Goal: Task Accomplishment & Management: Complete application form

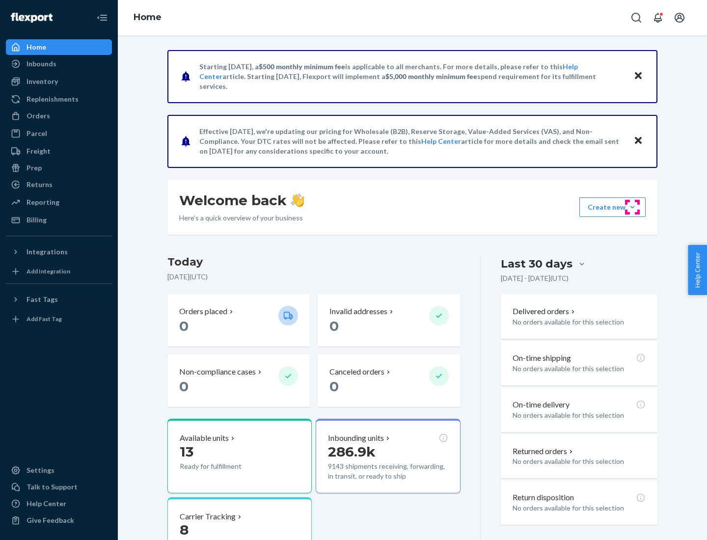
click at [632, 207] on button "Create new Create new inbound Create new order Create new product" at bounding box center [612, 207] width 66 height 20
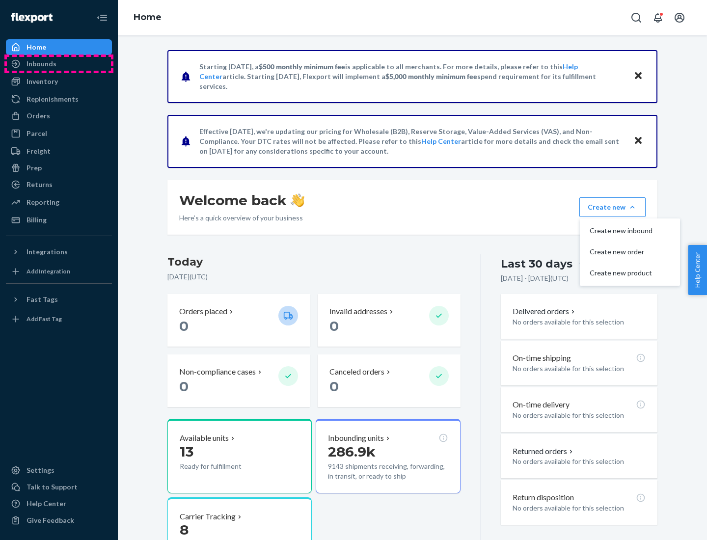
click at [59, 64] on div "Inbounds" at bounding box center [59, 64] width 104 height 14
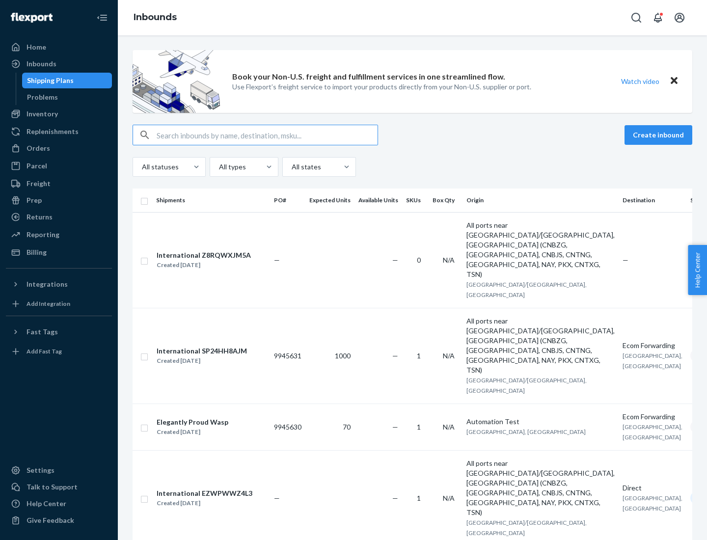
click at [660, 135] on button "Create inbound" at bounding box center [658, 135] width 68 height 20
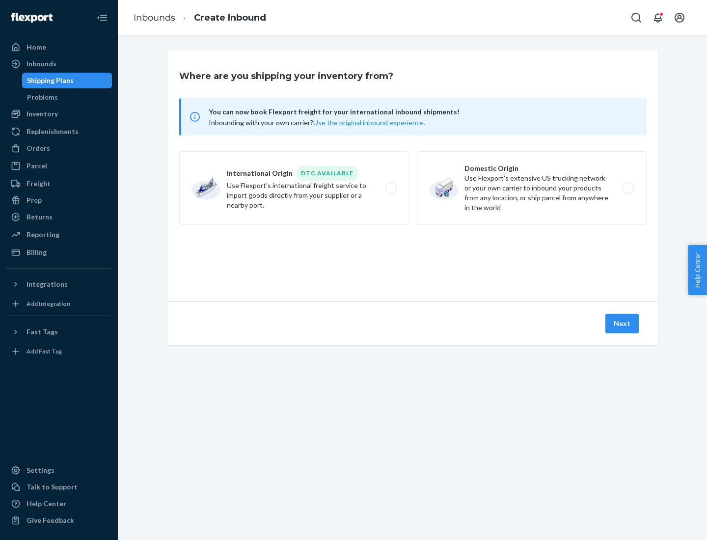
click at [532, 188] on label "Domestic Origin Use Flexport’s extensive US trucking network or your own carrie…" at bounding box center [532, 188] width 230 height 74
click at [628, 188] on input "Domestic Origin Use Flexport’s extensive US trucking network or your own carrie…" at bounding box center [631, 188] width 6 height 6
radio input "true"
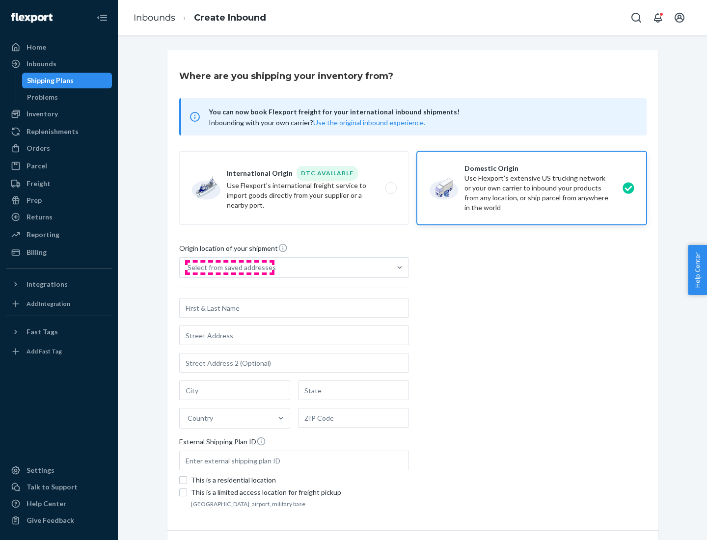
click at [229, 268] on div "Select from saved addresses" at bounding box center [232, 268] width 88 height 10
click at [188, 268] on input "Select from saved addresses" at bounding box center [188, 268] width 1 height 10
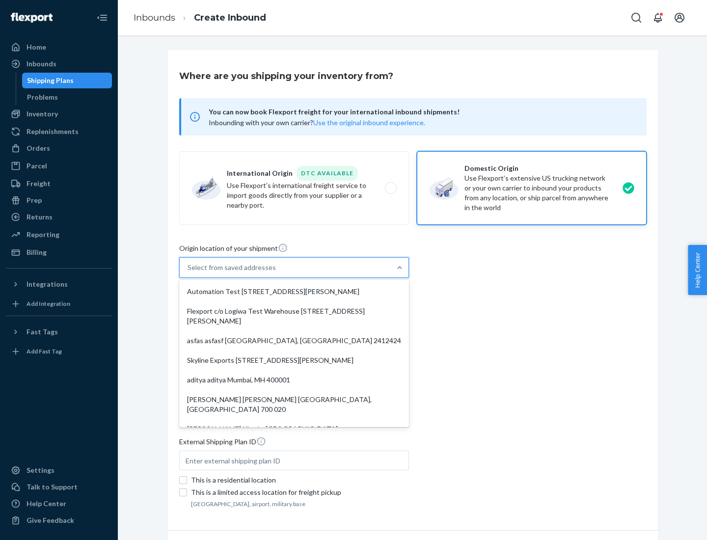
scroll to position [4, 0]
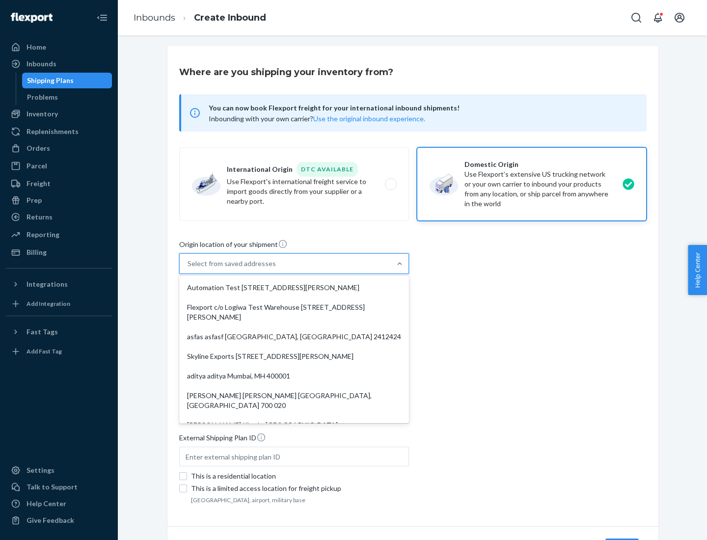
click at [294, 288] on div "Automation Test [STREET_ADDRESS][PERSON_NAME]" at bounding box center [294, 288] width 226 height 20
click at [188, 269] on input "option Automation Test [STREET_ADDRESS][PERSON_NAME]. 9 results available. Use …" at bounding box center [188, 264] width 1 height 10
type input "Automation Test"
type input "9th Floor"
type input "[GEOGRAPHIC_DATA]"
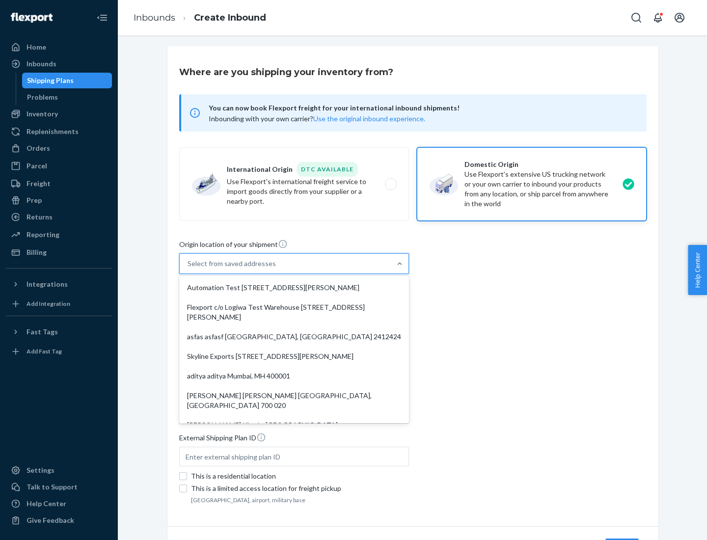
type input "CA"
type input "94104"
type input "[STREET_ADDRESS][PERSON_NAME]"
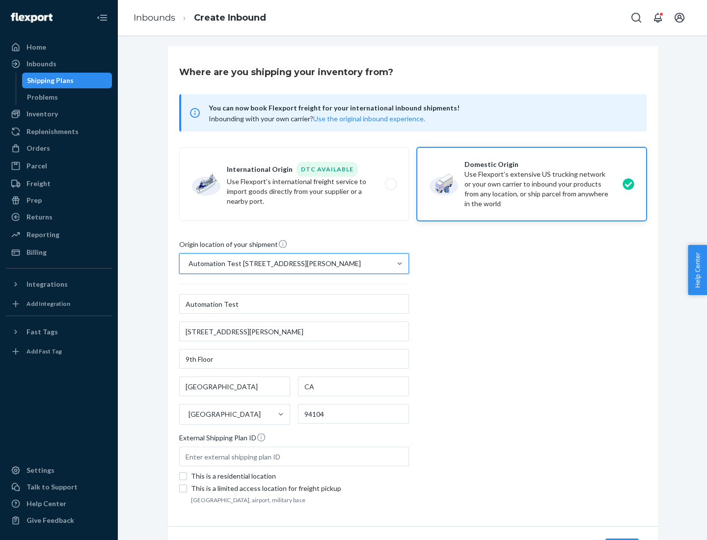
scroll to position [57, 0]
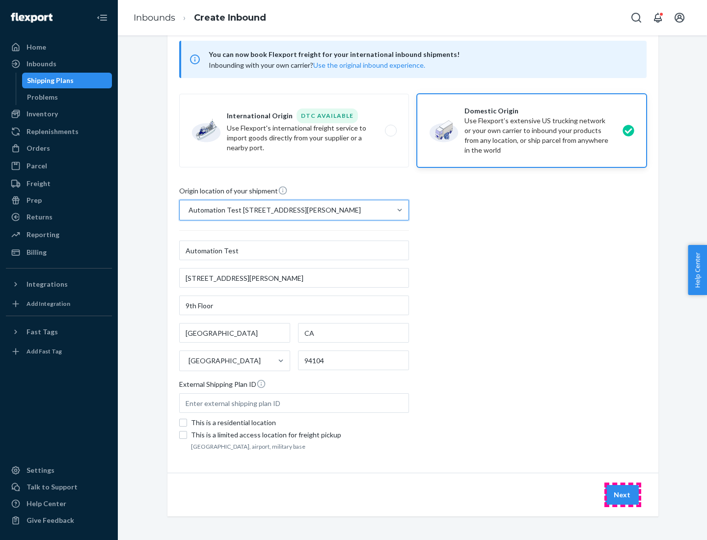
click at [622, 495] on button "Next" at bounding box center [621, 495] width 33 height 20
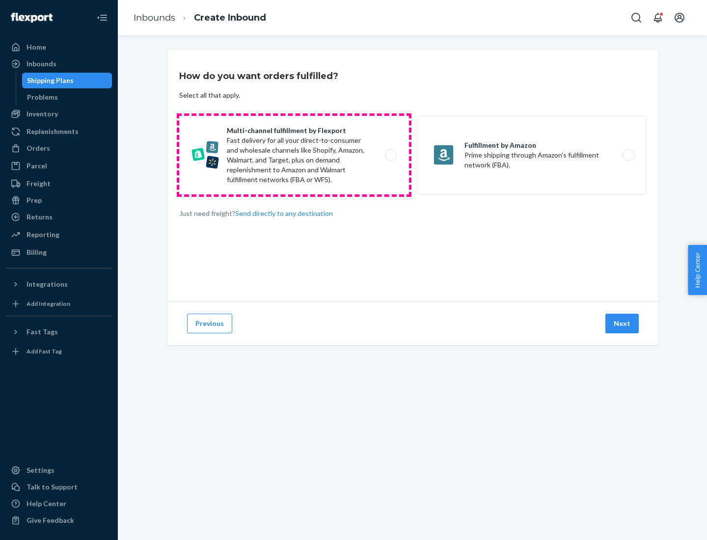
click at [294, 155] on label "Multi-channel fulfillment by Flexport Fast delivery for all your direct-to-cons…" at bounding box center [294, 155] width 230 height 79
click at [390, 155] on input "Multi-channel fulfillment by Flexport Fast delivery for all your direct-to-cons…" at bounding box center [393, 155] width 6 height 6
radio input "true"
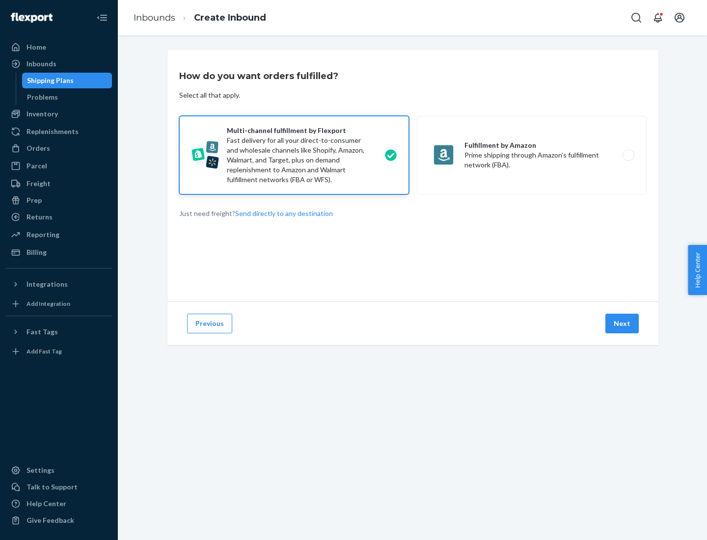
click at [622, 323] on button "Next" at bounding box center [621, 324] width 33 height 20
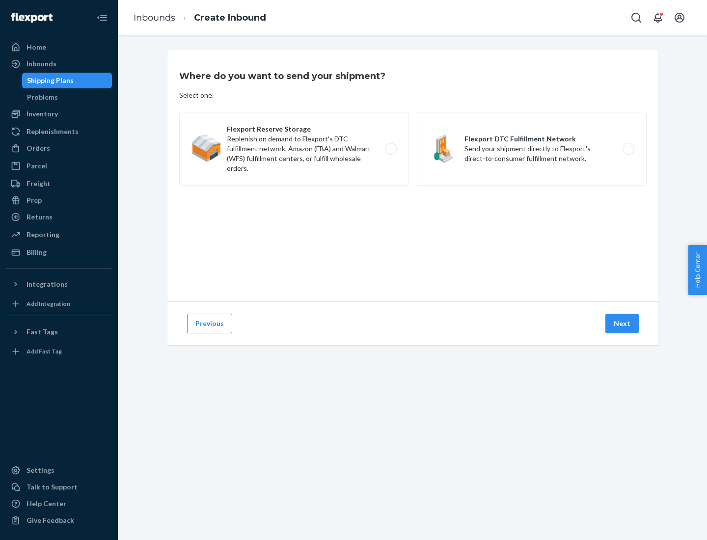
click at [532, 149] on label "Flexport DTC Fulfillment Network Send your shipment directly to Flexport's dire…" at bounding box center [532, 149] width 230 height 74
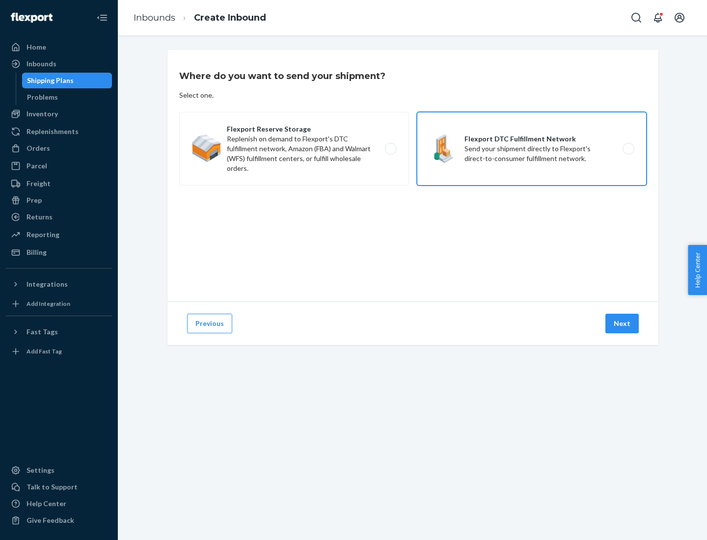
click at [628, 149] on input "Flexport DTC Fulfillment Network Send your shipment directly to Flexport's dire…" at bounding box center [631, 149] width 6 height 6
radio input "true"
click at [622, 323] on button "Next" at bounding box center [621, 324] width 33 height 20
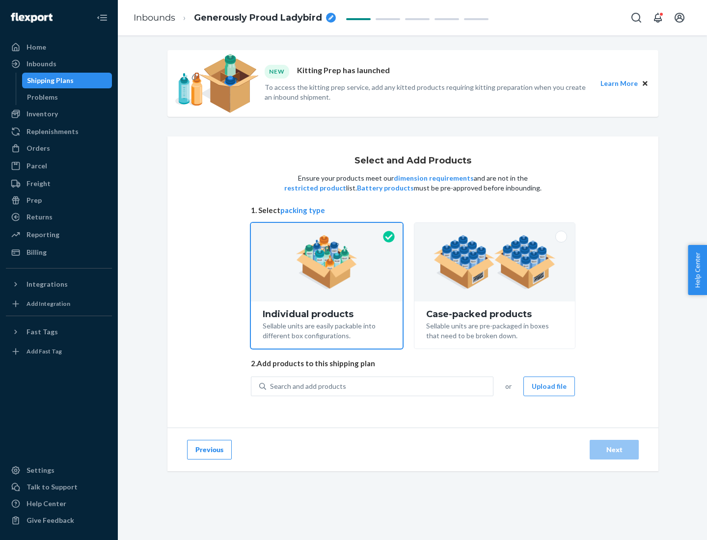
click at [495, 262] on img at bounding box center [494, 262] width 122 height 54
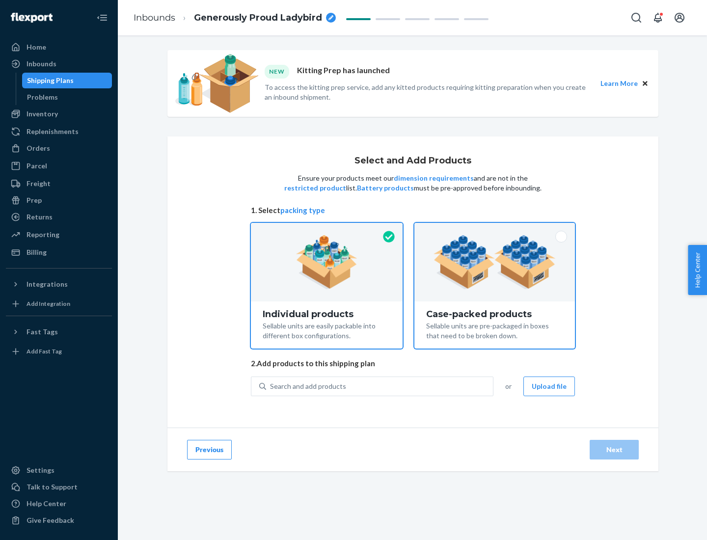
click at [495, 229] on input "Case-packed products Sellable units are pre-packaged in boxes that need to be b…" at bounding box center [494, 226] width 6 height 6
radio input "true"
radio input "false"
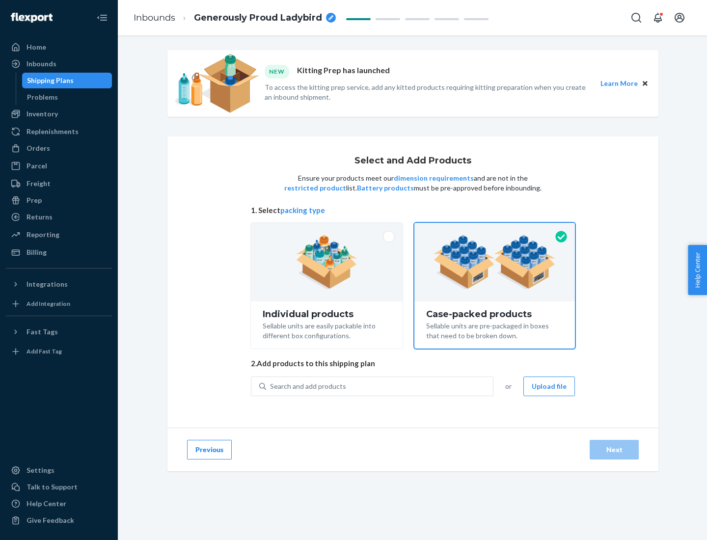
click at [380, 386] on div "Search and add products" at bounding box center [379, 386] width 227 height 18
click at [271, 386] on input "Search and add products" at bounding box center [270, 386] width 1 height 10
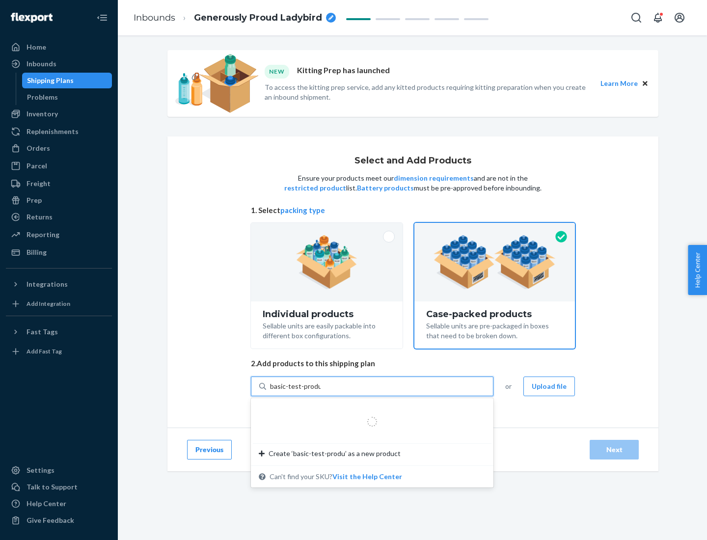
type input "basic-test-product-1"
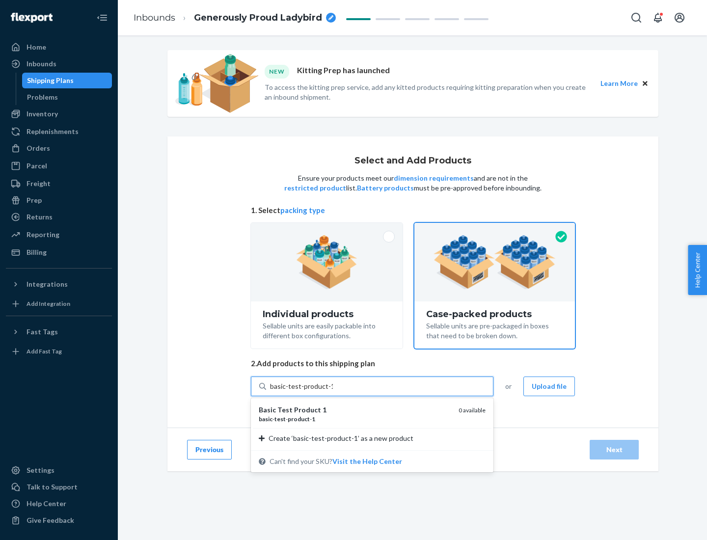
click at [355, 419] on div "basic - test - product - 1" at bounding box center [355, 419] width 192 height 8
click at [333, 391] on input "basic-test-product-1" at bounding box center [301, 386] width 63 height 10
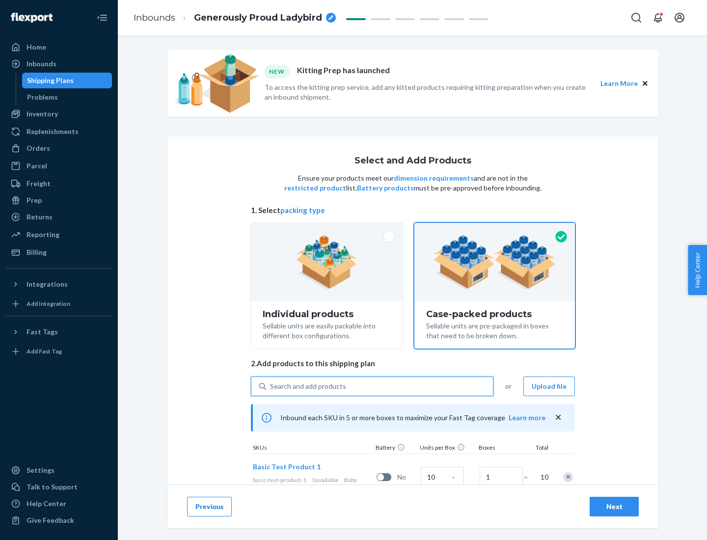
scroll to position [35, 0]
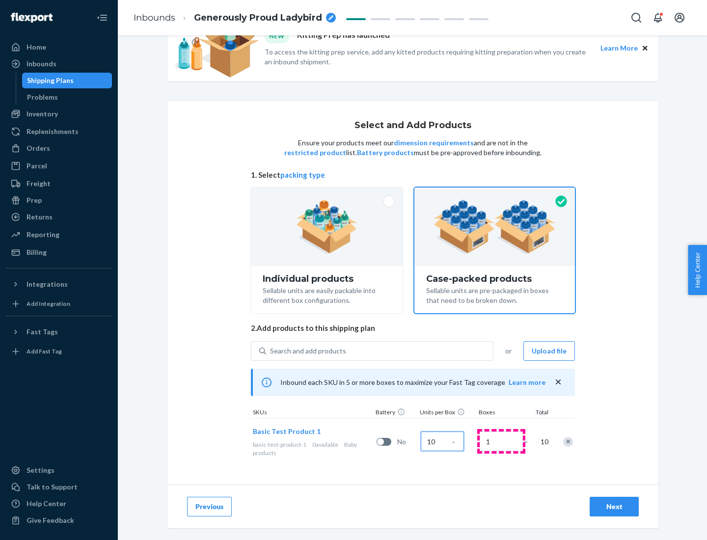
type input "10"
type input "7"
click at [614, 507] on div "Next" at bounding box center [614, 507] width 32 height 10
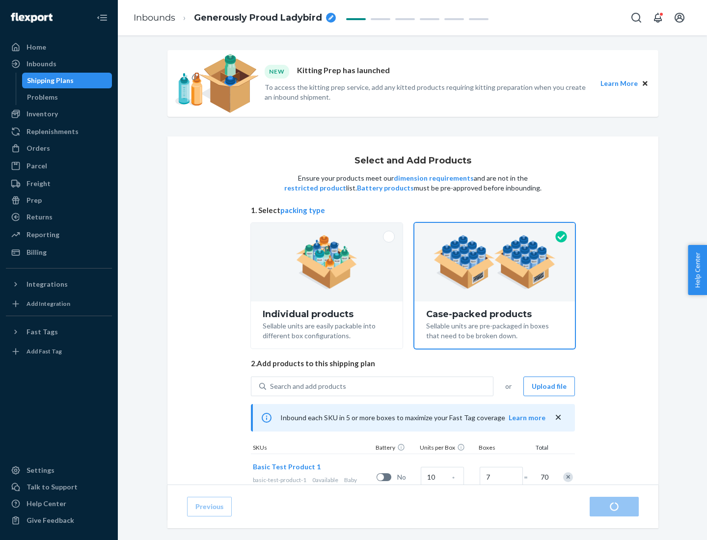
radio input "true"
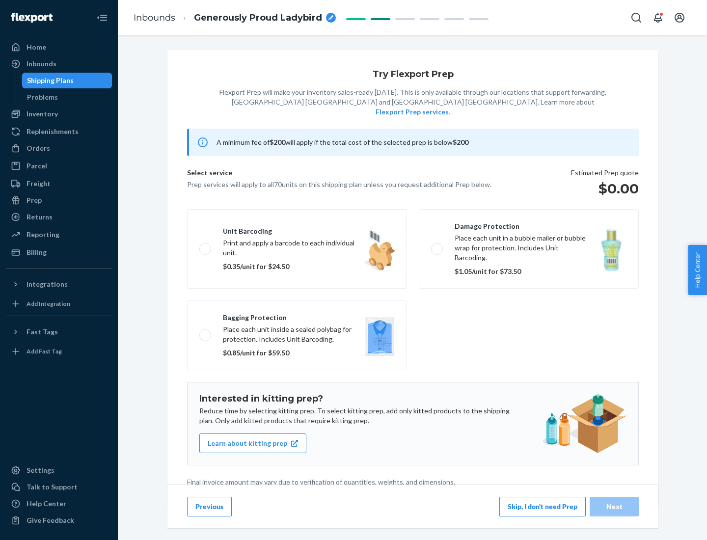
scroll to position [2, 0]
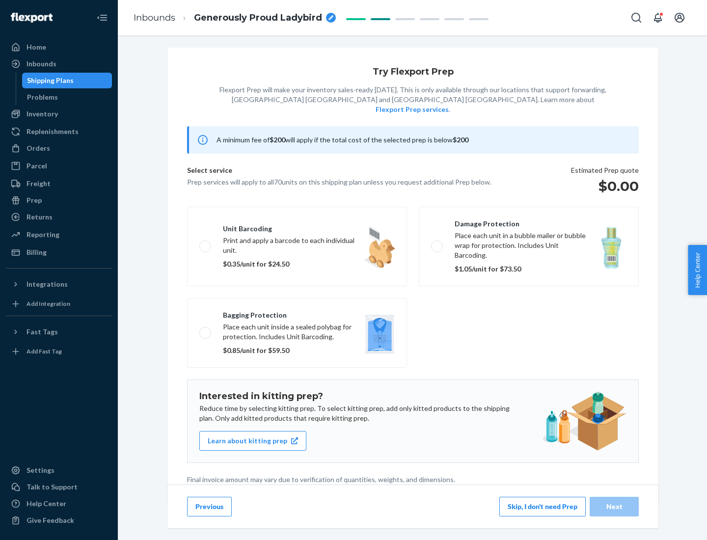
click at [297, 313] on label "Bagging protection Place each unit inside a sealed polybag for protection. Incl…" at bounding box center [297, 333] width 220 height 70
click at [206, 329] on input "Bagging protection Place each unit inside a sealed polybag for protection. Incl…" at bounding box center [202, 332] width 6 height 6
checkbox input "true"
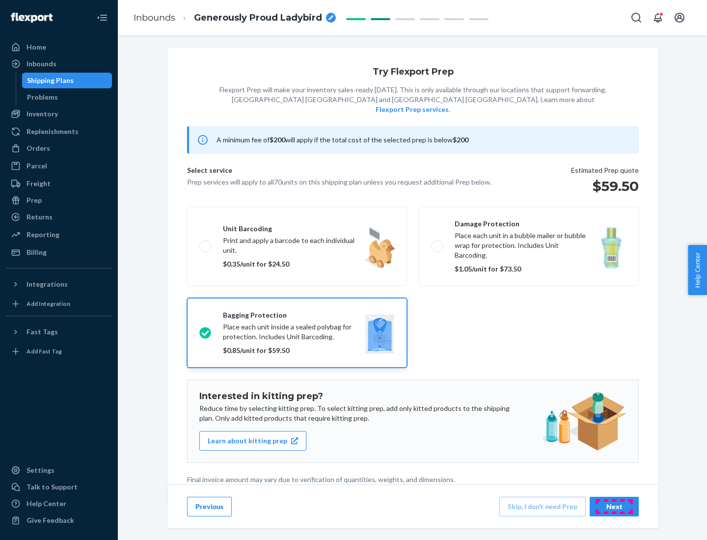
click at [614, 506] on div "Next" at bounding box center [614, 507] width 32 height 10
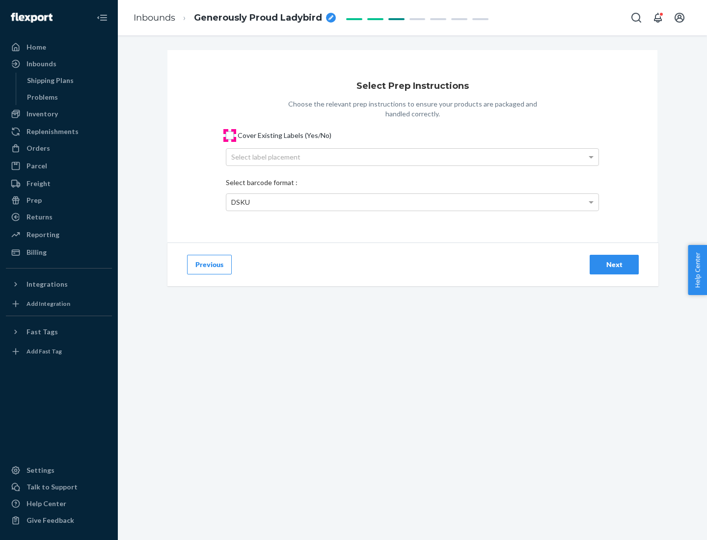
click at [230, 135] on input "Cover Existing Labels (Yes/No)" at bounding box center [230, 136] width 8 height 8
checkbox input "true"
click at [412, 157] on div "Select label placement" at bounding box center [412, 157] width 372 height 17
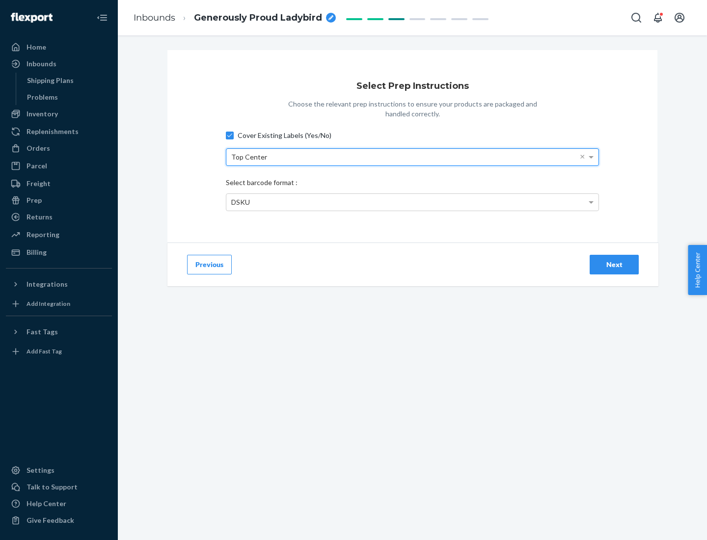
click at [412, 202] on div "DSKU" at bounding box center [412, 202] width 372 height 17
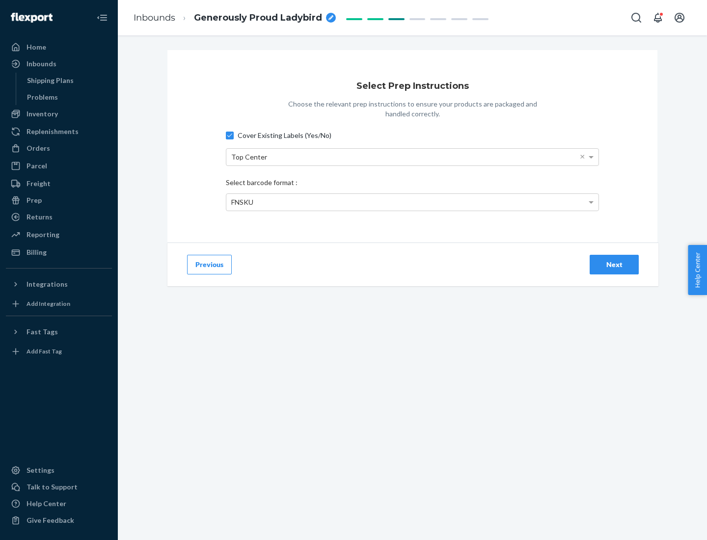
click at [614, 264] on div "Next" at bounding box center [614, 265] width 32 height 10
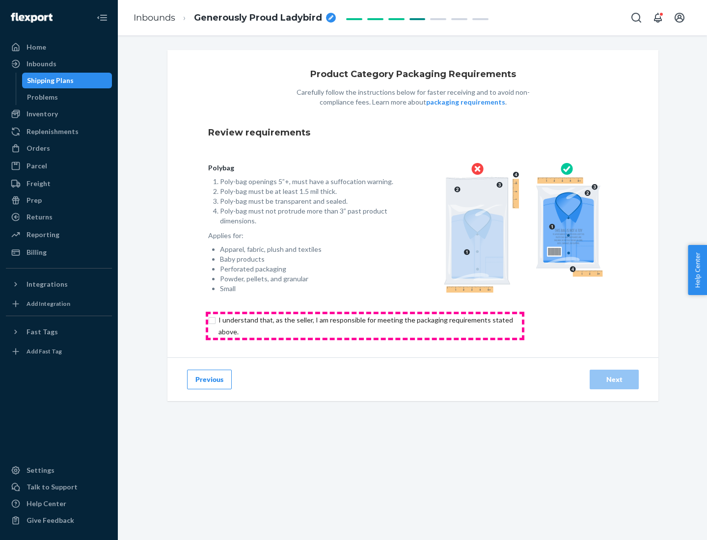
click at [365, 325] on input "checkbox" at bounding box center [371, 326] width 326 height 24
checkbox input "true"
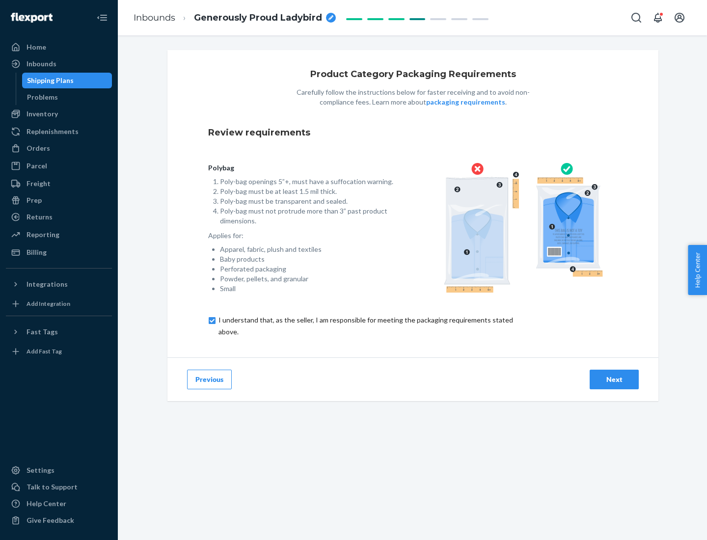
click at [614, 379] on div "Next" at bounding box center [614, 380] width 32 height 10
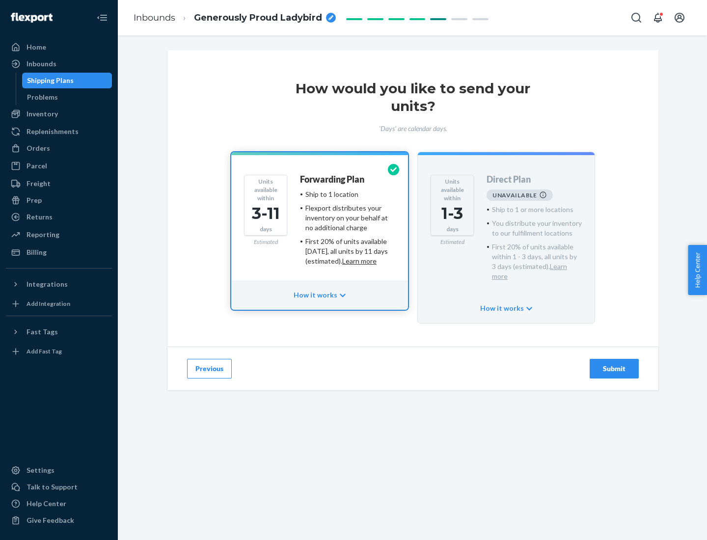
click at [333, 179] on h4 "Forwarding Plan" at bounding box center [332, 180] width 64 height 10
click at [614, 364] on div "Submit" at bounding box center [614, 369] width 32 height 10
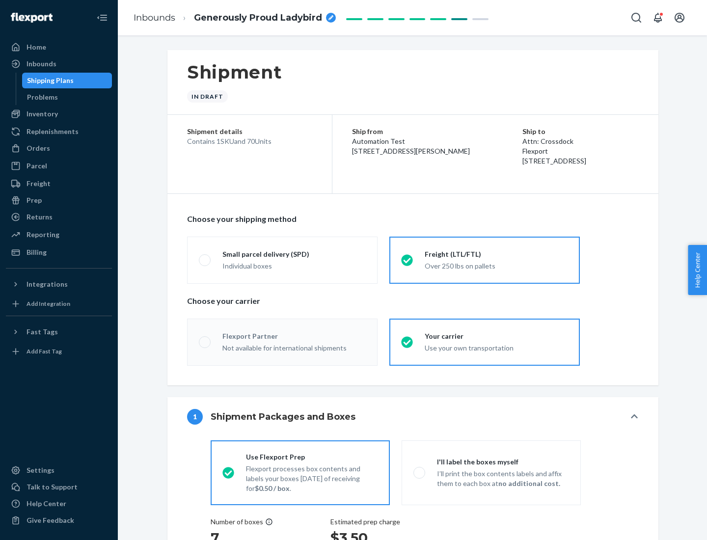
radio input "true"
radio input "false"
radio input "true"
radio input "false"
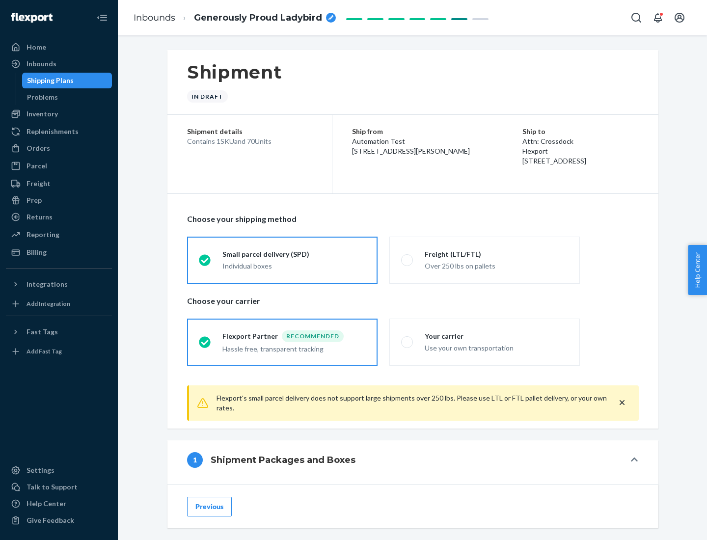
click at [294, 266] on div "Individual boxes" at bounding box center [293, 266] width 143 height 10
click at [205, 263] on input "Small parcel delivery (SPD) Individual boxes" at bounding box center [202, 260] width 6 height 6
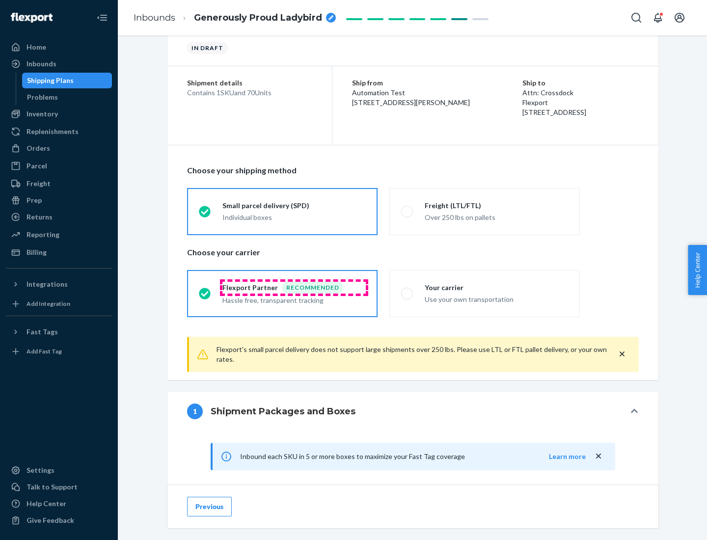
click at [294, 287] on div "Recommended" at bounding box center [313, 288] width 62 height 12
click at [205, 290] on input "Flexport Partner Recommended Hassle free, transparent tracking" at bounding box center [202, 293] width 6 height 6
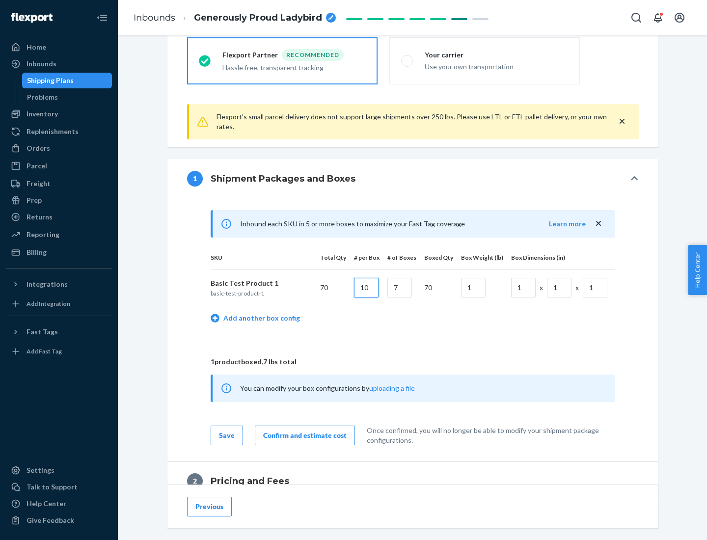
type input "10"
type input "7"
type input "1"
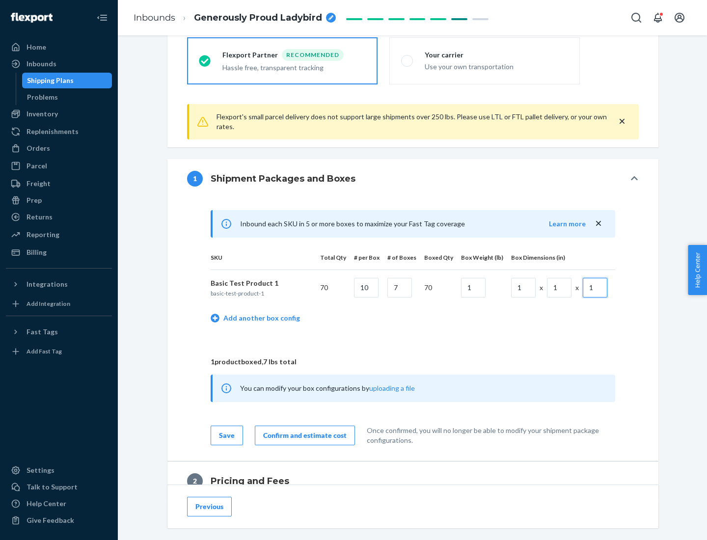
scroll to position [429, 0]
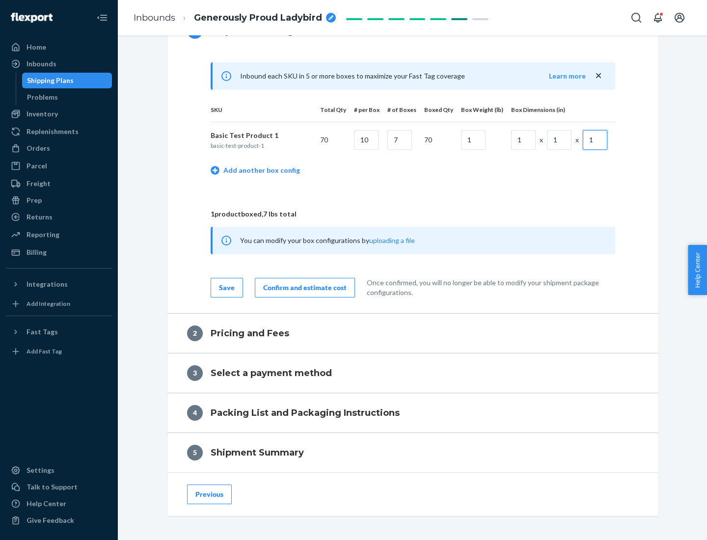
type input "1"
click at [303, 287] on div "Confirm and estimate cost" at bounding box center [304, 288] width 83 height 10
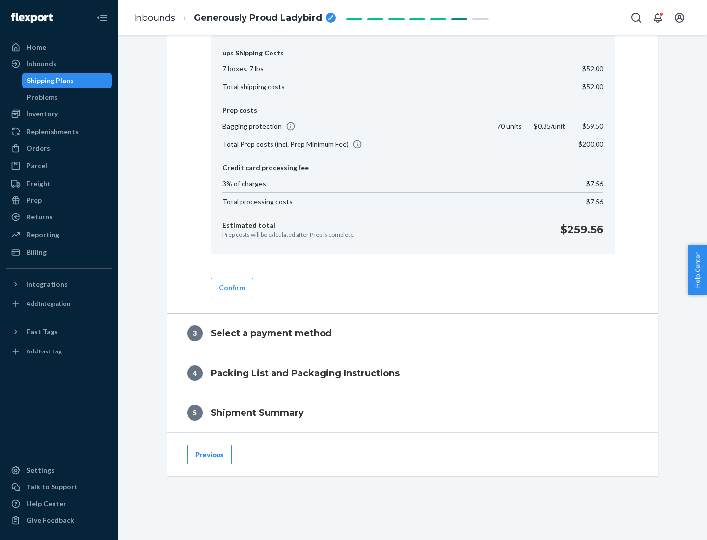
click at [231, 287] on button "Confirm" at bounding box center [232, 288] width 43 height 20
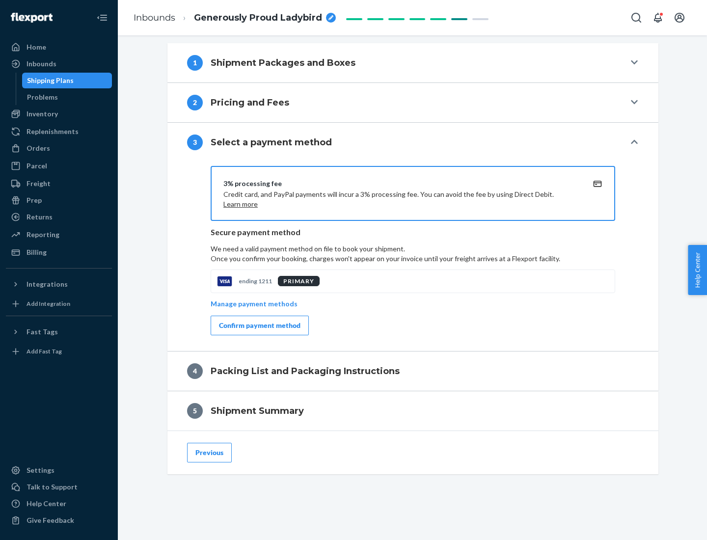
scroll to position [397, 0]
click at [259, 325] on div "Confirm payment method" at bounding box center [259, 326] width 81 height 10
